Goal: Transaction & Acquisition: Register for event/course

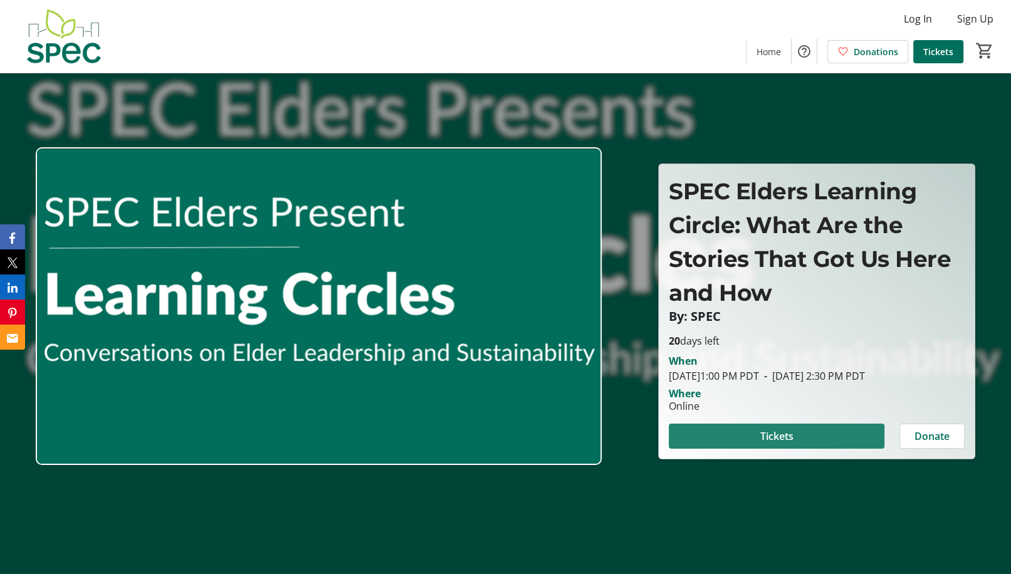
click at [779, 444] on span "Tickets" at bounding box center [776, 436] width 33 height 15
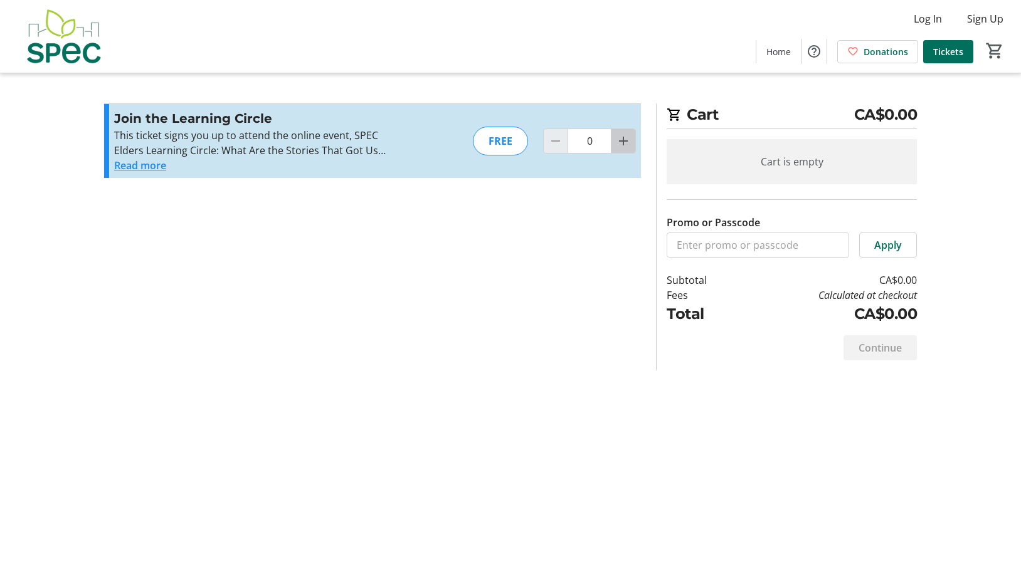
click at [618, 143] on mat-icon "Increment by one" at bounding box center [623, 141] width 15 height 15
type input "1"
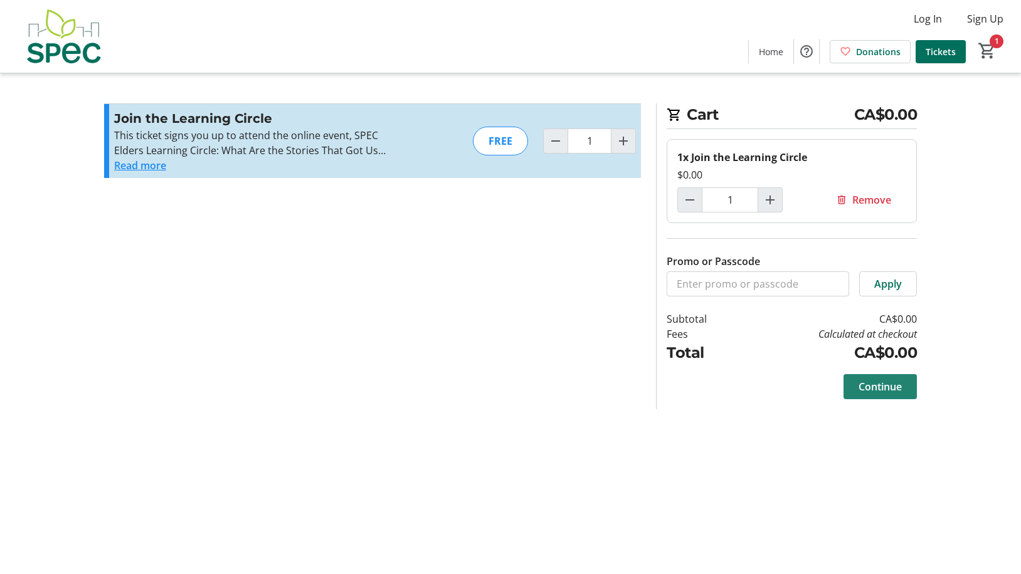
click at [886, 386] on span "Continue" at bounding box center [879, 386] width 43 height 15
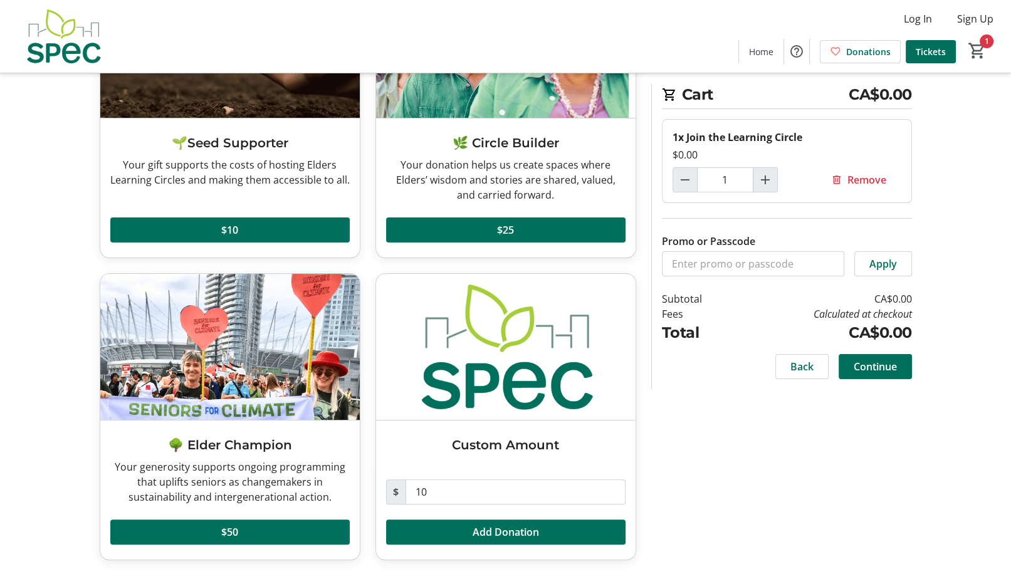
scroll to position [171, 0]
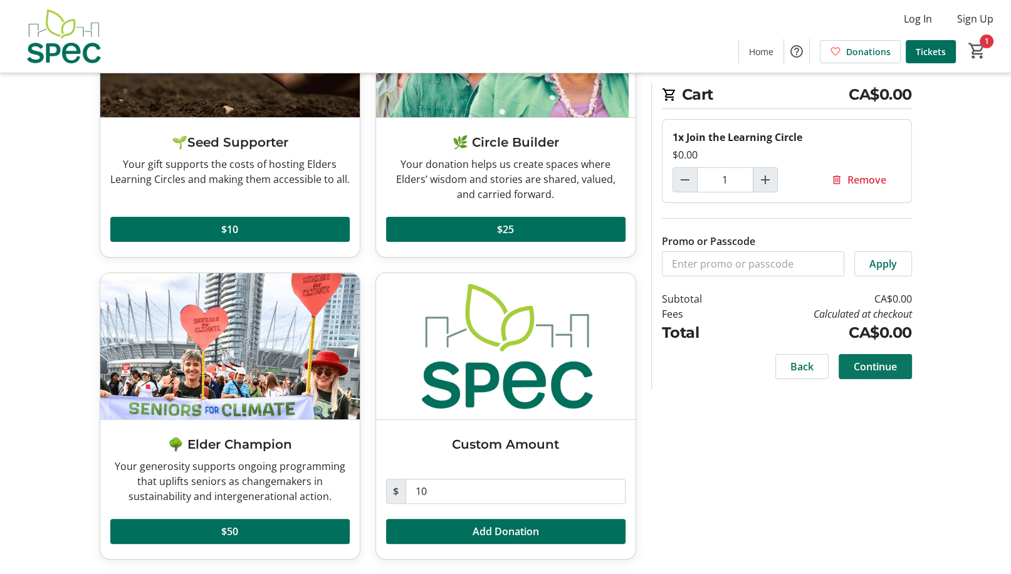
click at [883, 360] on span "Continue" at bounding box center [875, 366] width 43 height 15
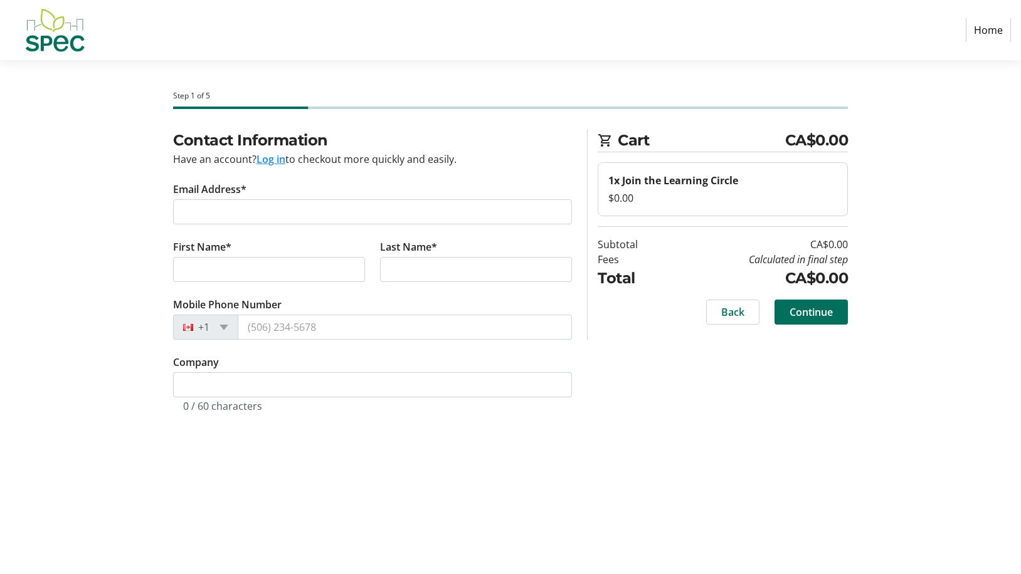
click at [263, 160] on button "Log in" at bounding box center [270, 159] width 29 height 15
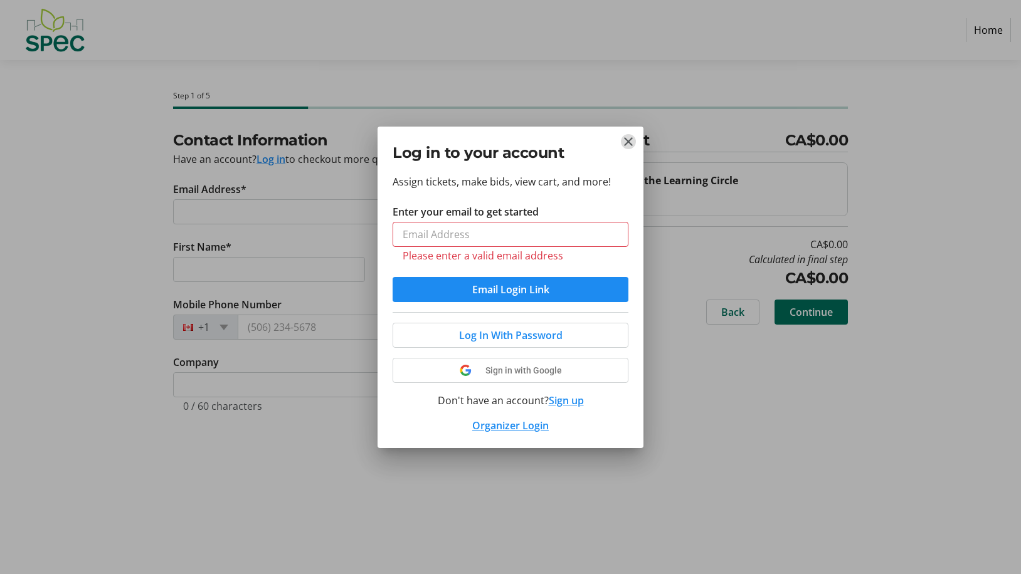
click at [628, 145] on mat-icon "Close" at bounding box center [628, 141] width 15 height 15
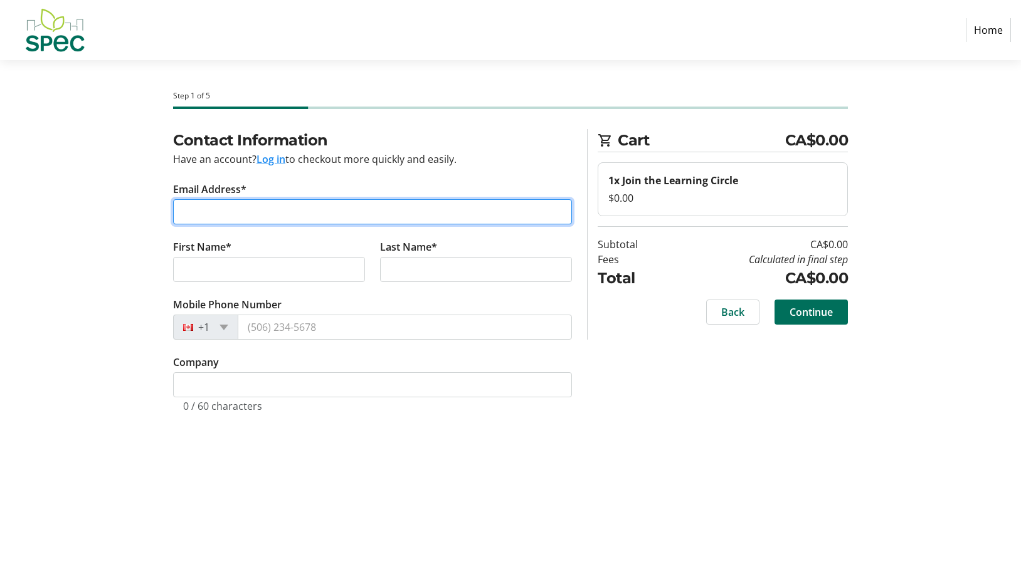
click at [303, 204] on input "Email Address*" at bounding box center [372, 211] width 399 height 25
type input "[EMAIL_ADDRESS][DOMAIN_NAME]"
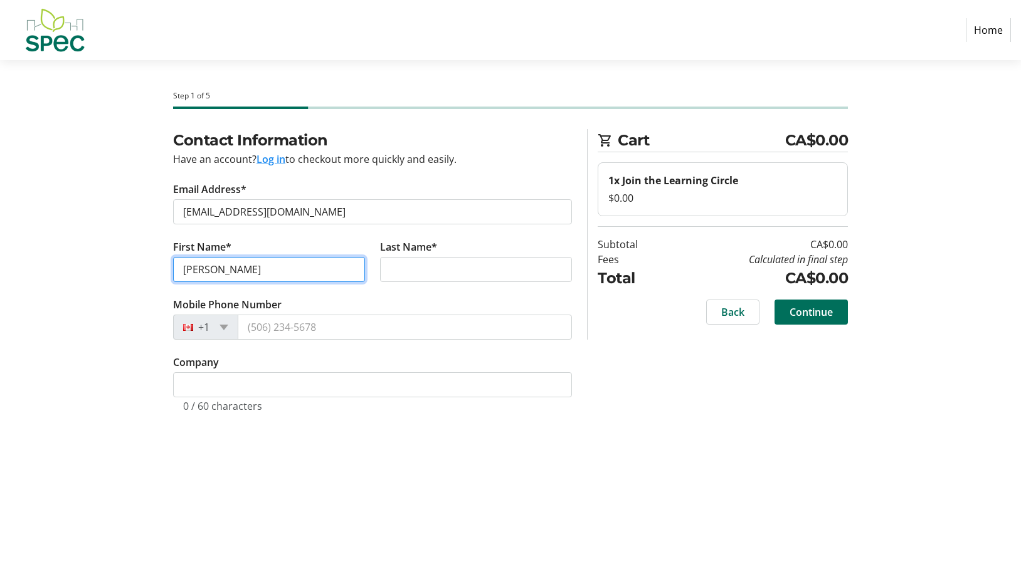
type input "[PERSON_NAME]"
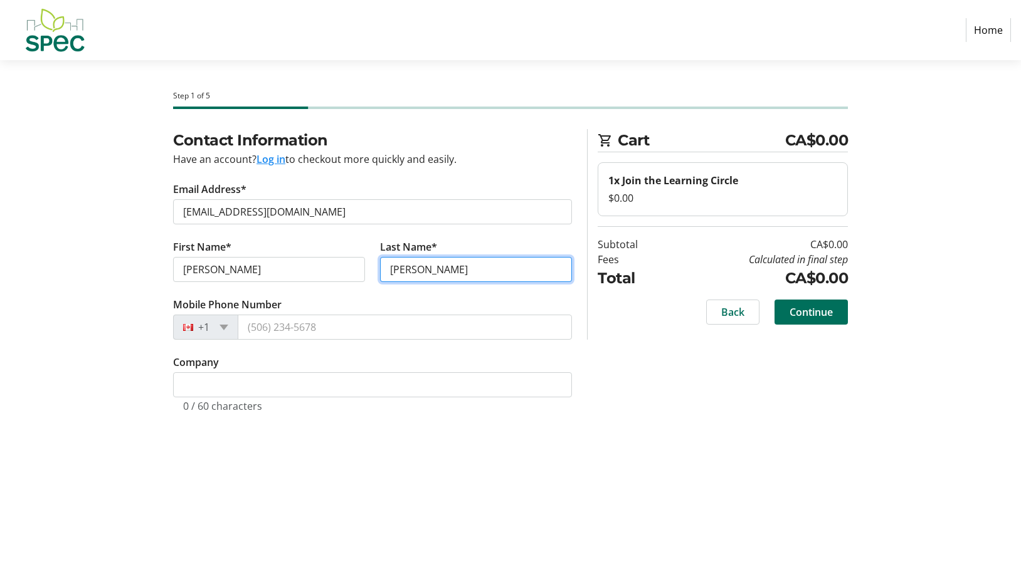
type input "[PERSON_NAME]"
click at [812, 305] on span "Continue" at bounding box center [810, 312] width 43 height 15
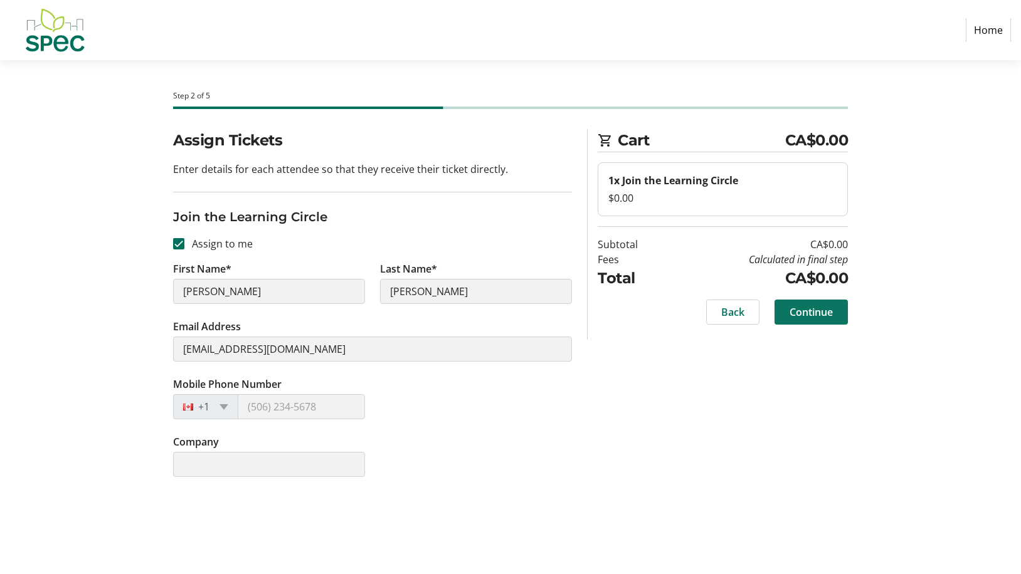
click at [827, 307] on span "Continue" at bounding box center [810, 312] width 43 height 15
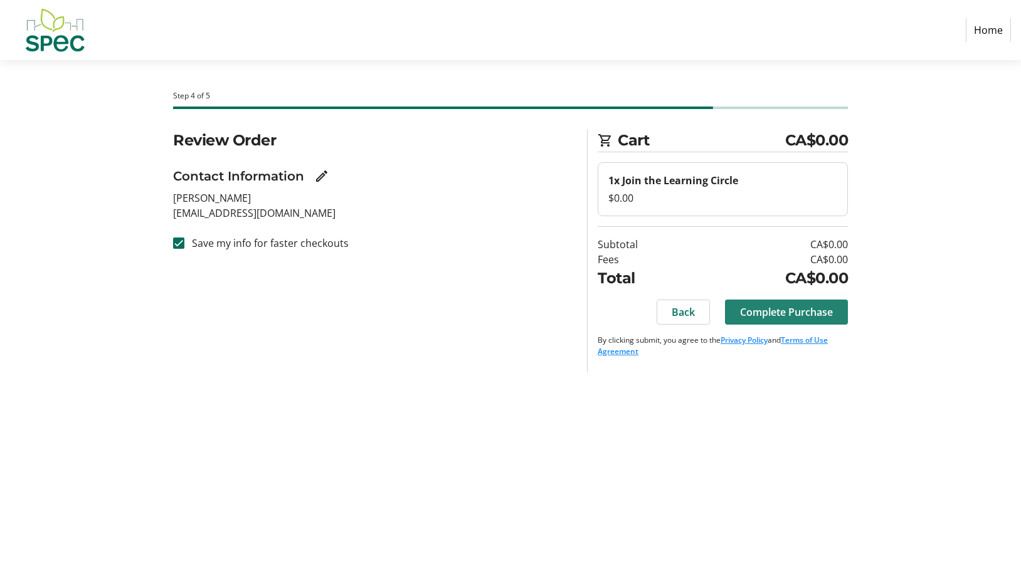
click at [794, 317] on span "Complete Purchase" at bounding box center [786, 312] width 93 height 15
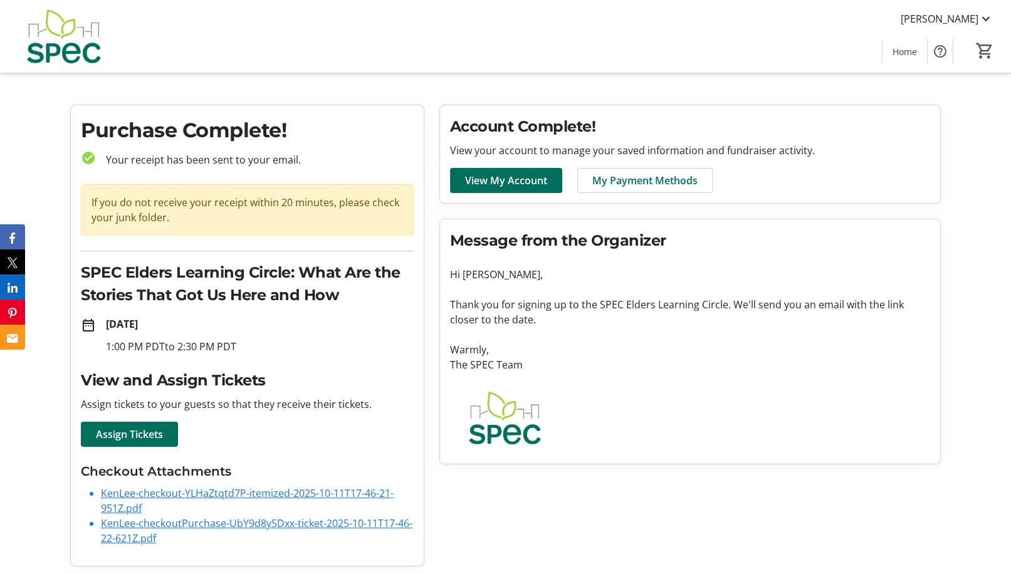
scroll to position [11, 0]
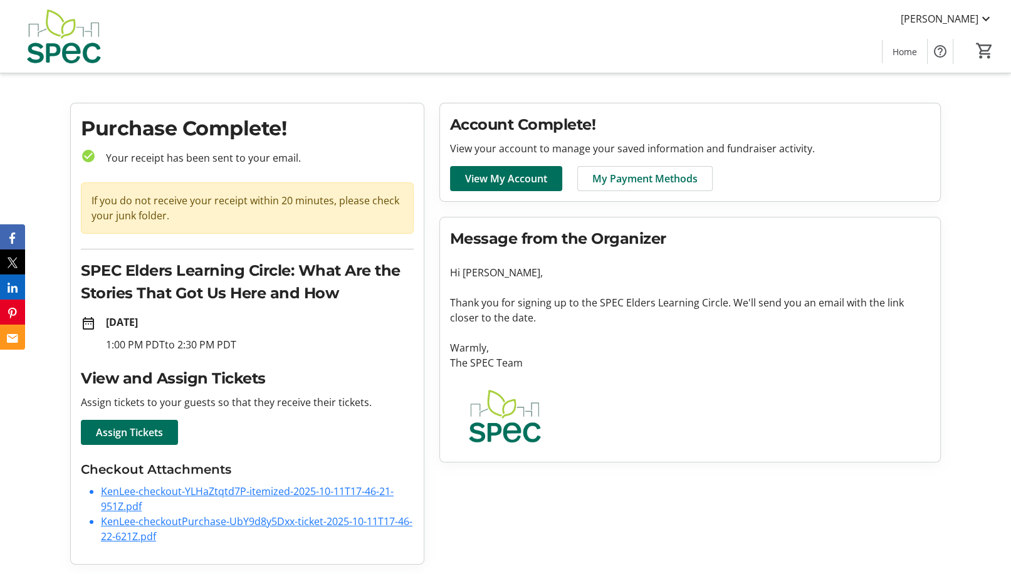
click at [251, 495] on link "KenLee-checkout-YLHaZtqtd7P-itemized-2025-10-11T17-46-21-951Z.pdf" at bounding box center [247, 499] width 293 height 29
click at [276, 526] on link "KenLee-checkoutPurchase-UbY9d8y5Dxx-ticket-2025-10-11T17-46-22-621Z.pdf" at bounding box center [257, 529] width 312 height 29
